Goal: Information Seeking & Learning: Find specific fact

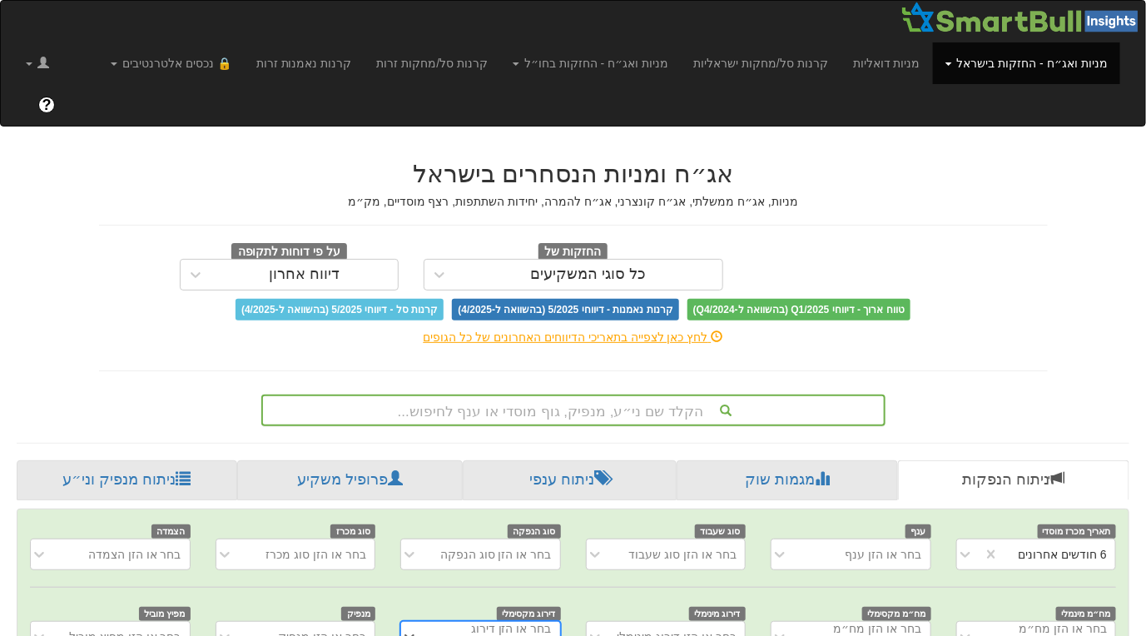
click at [689, 394] on div "הקלד שם ני״ע, מנפיק, גוף מוסדי או ענף לחיפוש..." at bounding box center [573, 410] width 624 height 32
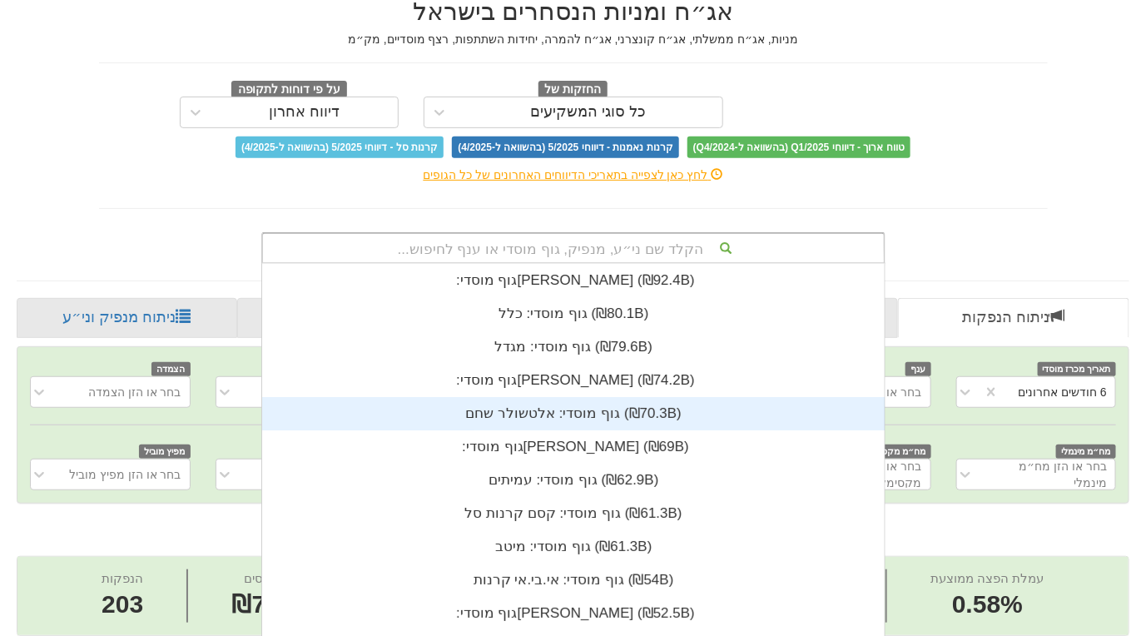
scroll to position [414, 0]
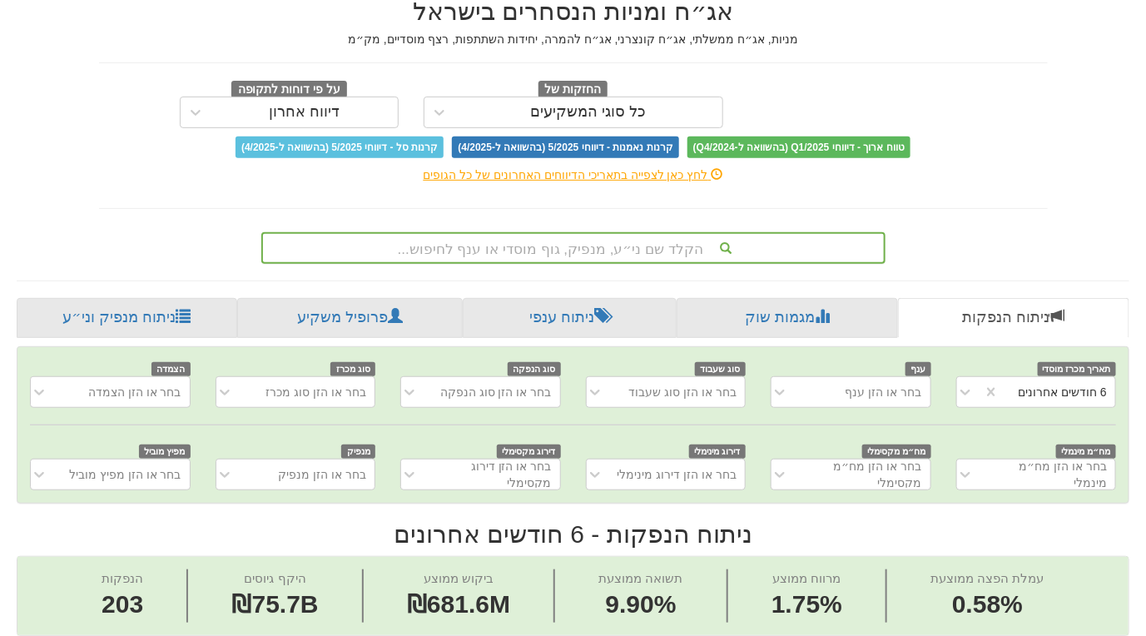
click at [656, 234] on div "הקלד שם ני״ע, מנפיק, גוף מוסדי או ענף לחיפוש..." at bounding box center [573, 248] width 621 height 28
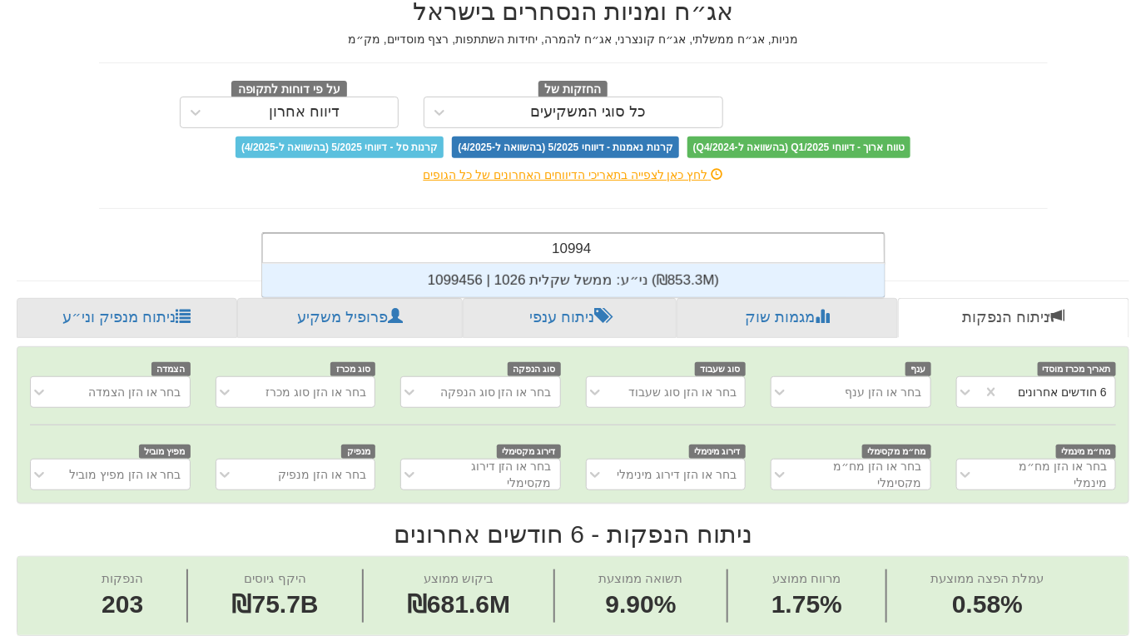
scroll to position [33, 0]
type input "1099456"
click at [580, 264] on div "ני״ע: ‏ממשל שקלית 1026 | 1099456 ‎(₪853.3M)‎" at bounding box center [573, 280] width 622 height 33
